Goal: Navigation & Orientation: Find specific page/section

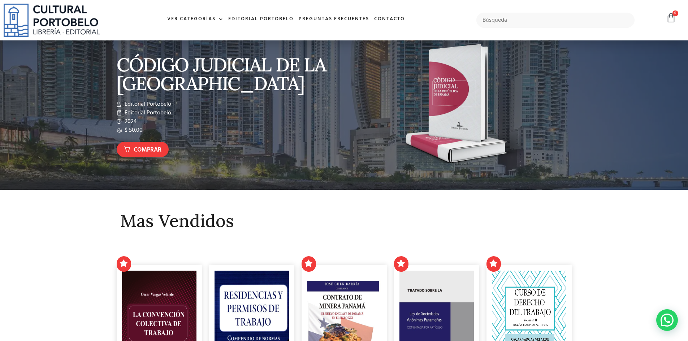
scroll to position [17, 0]
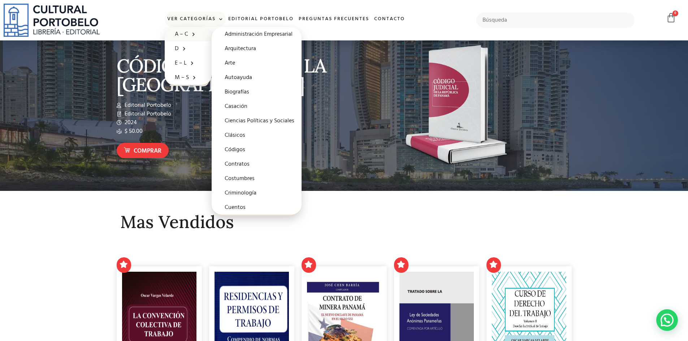
click at [188, 34] on span at bounding box center [191, 34] width 7 height 11
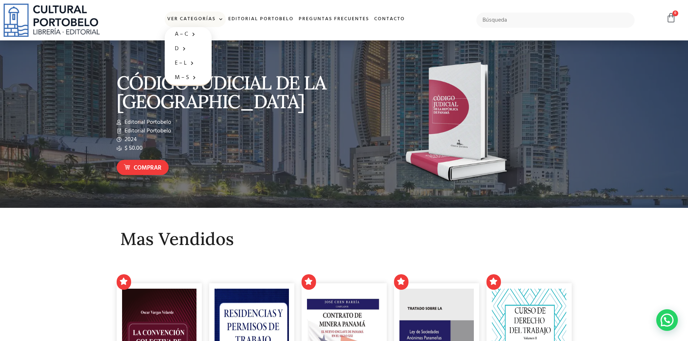
click at [220, 22] on span at bounding box center [220, 19] width 8 height 11
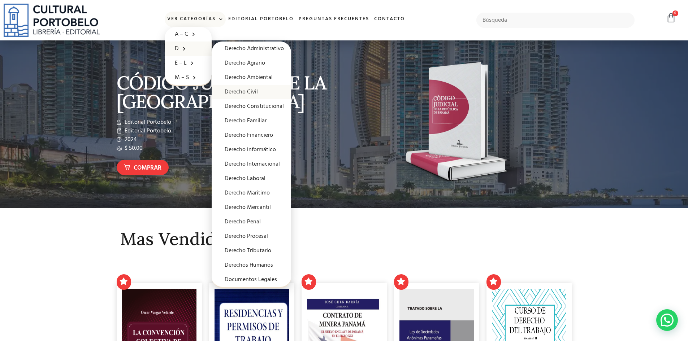
click at [235, 94] on link "Derecho Civil" at bounding box center [251, 92] width 79 height 14
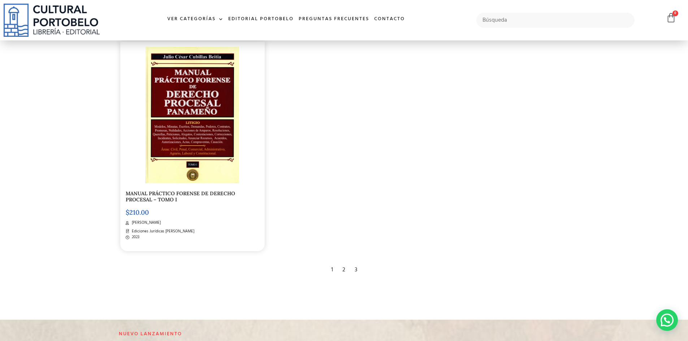
scroll to position [1407, 0]
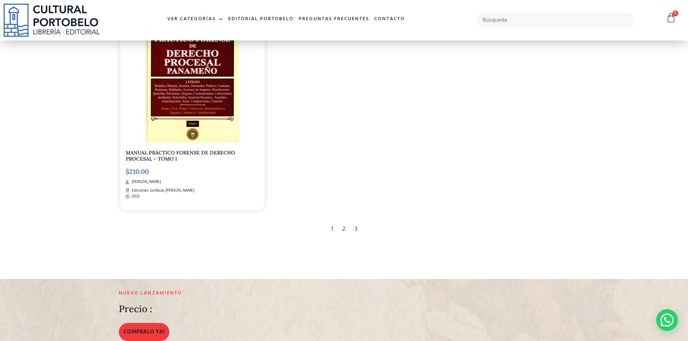
click at [342, 228] on div "2" at bounding box center [344, 229] width 10 height 16
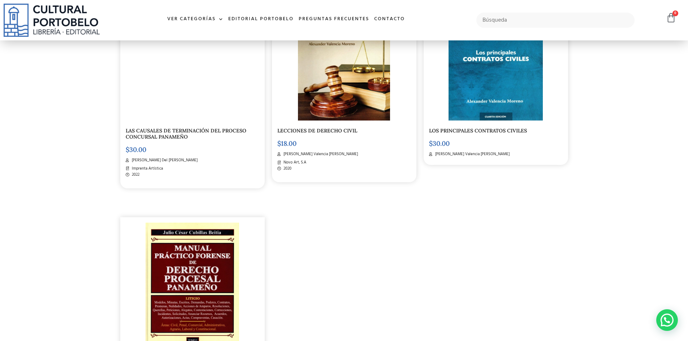
scroll to position [1062, 0]
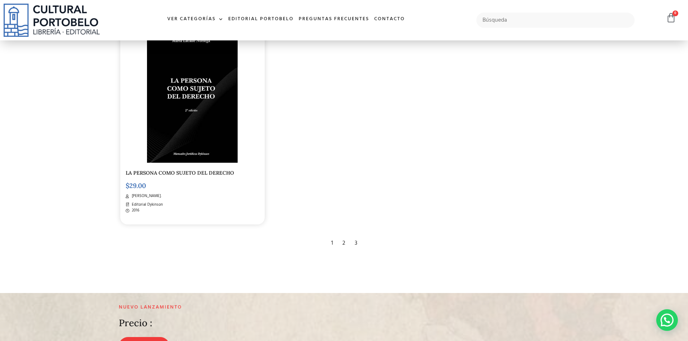
scroll to position [1407, 0]
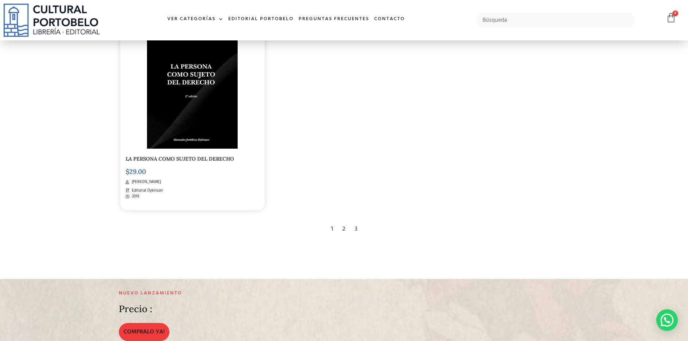
click at [357, 229] on div "3" at bounding box center [356, 229] width 10 height 16
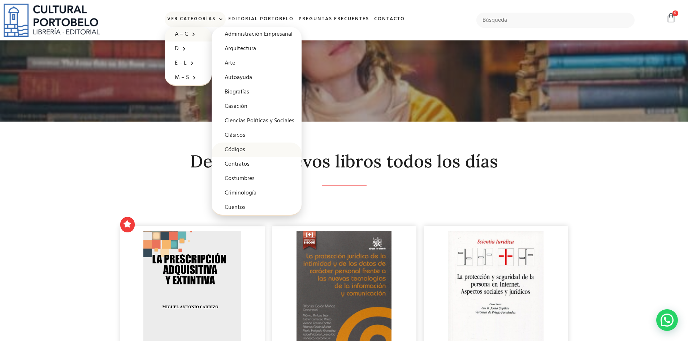
click at [242, 148] on link "Códigos" at bounding box center [257, 150] width 90 height 14
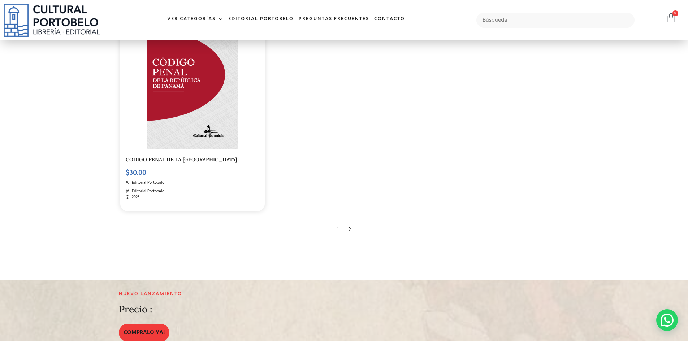
scroll to position [1407, 0]
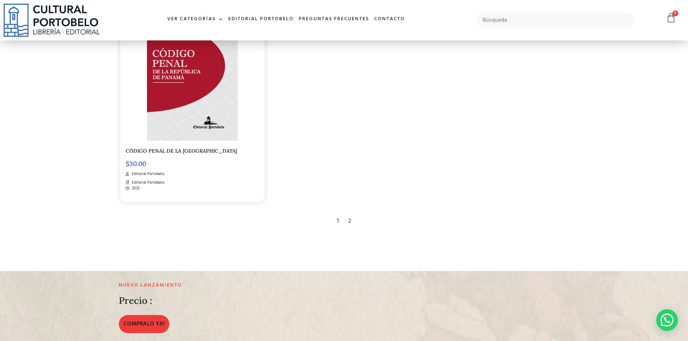
click at [348, 221] on div "2" at bounding box center [349, 221] width 10 height 16
